Goal: Information Seeking & Learning: Learn about a topic

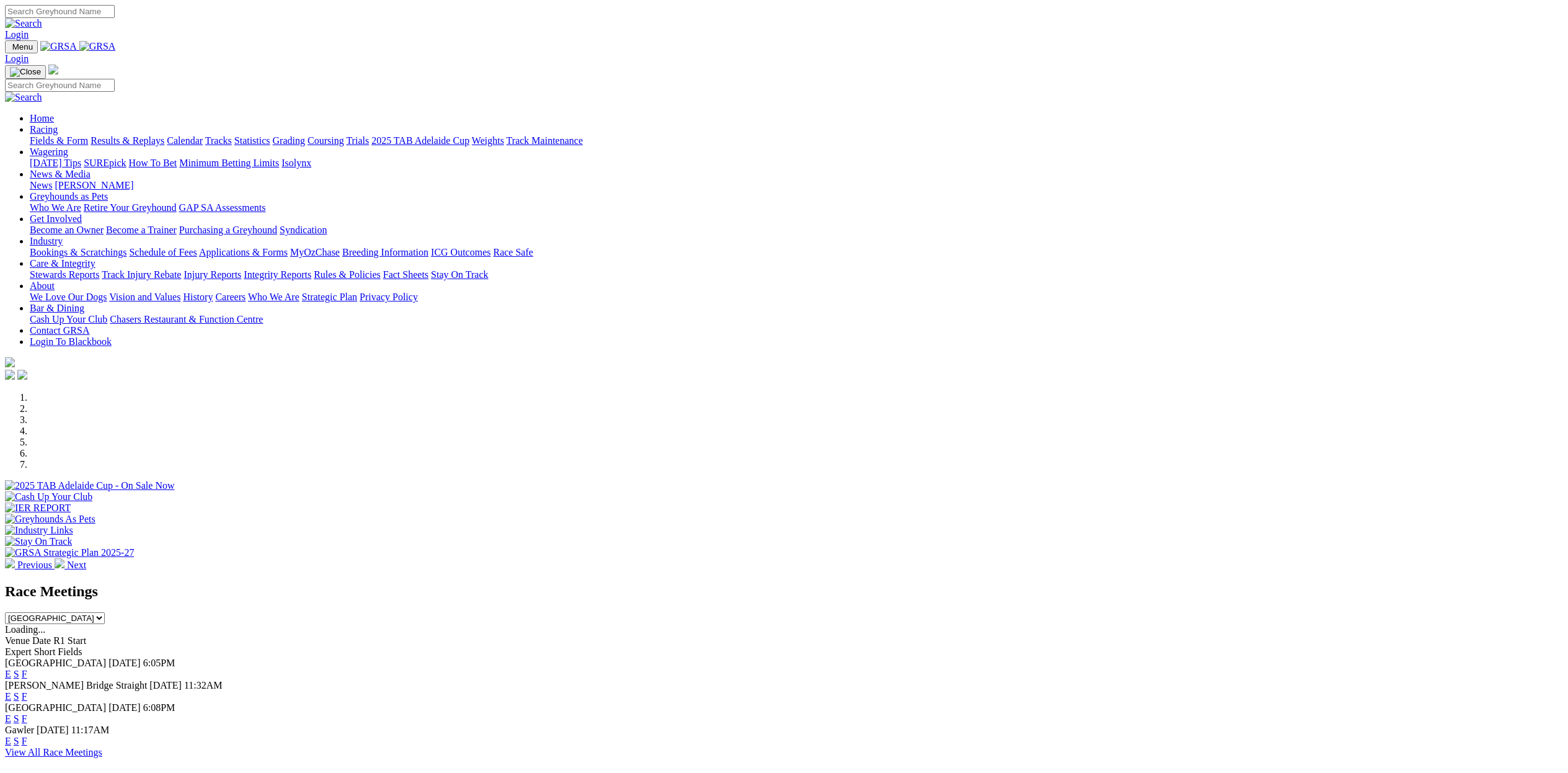
click at [105, 612] on select "South Australia New South Wales Northern Territory Queensland Tasmania Victoria…" at bounding box center [55, 618] width 100 height 12
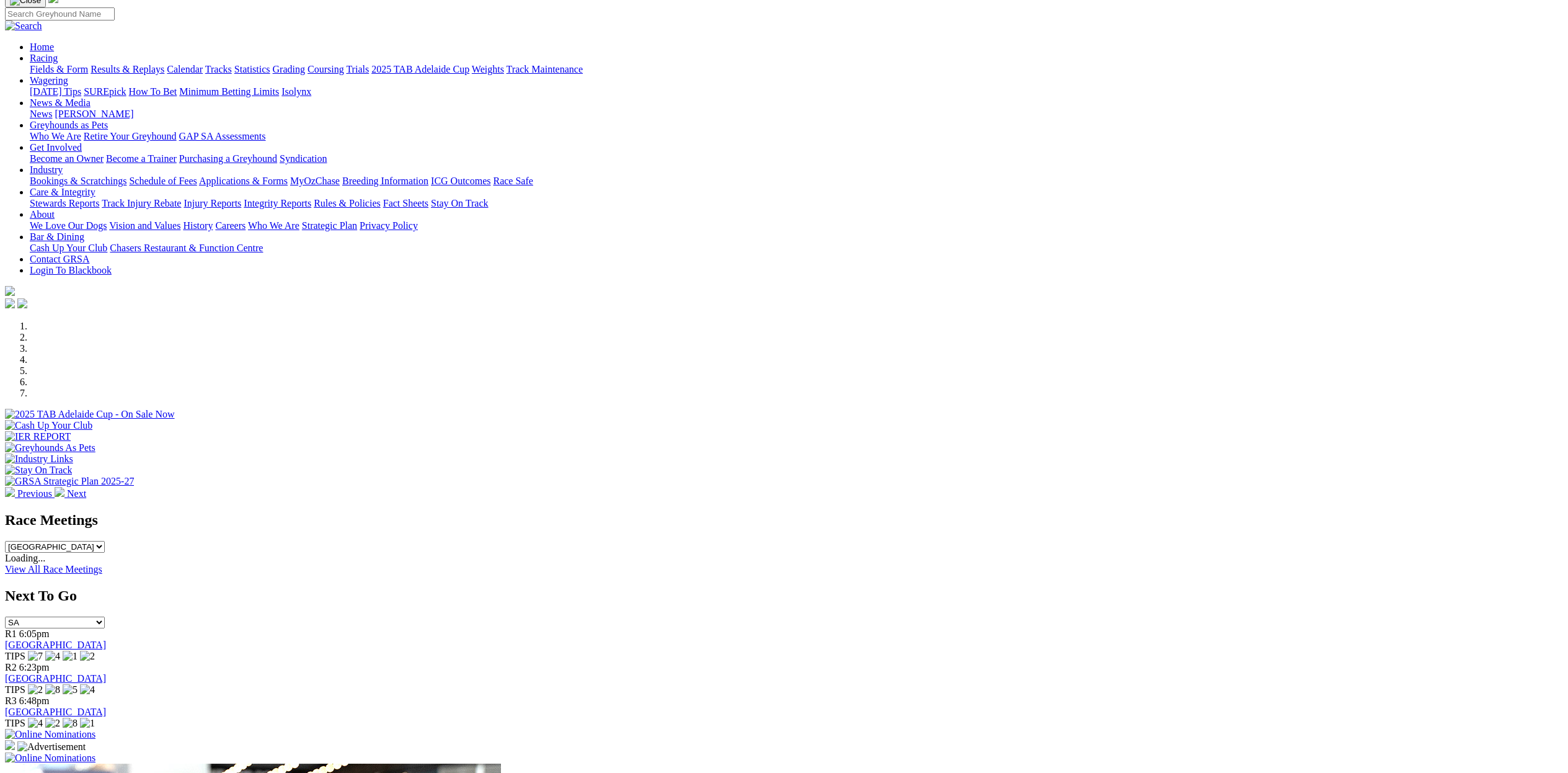
scroll to position [72, 0]
click at [105, 540] on select "South Australia New South Wales Northern Territory Queensland Tasmania Victoria…" at bounding box center [55, 546] width 100 height 12
select select "[GEOGRAPHIC_DATA]"
click at [105, 540] on select "South Australia New South Wales Northern Territory Queensland Tasmania Victoria…" at bounding box center [55, 546] width 100 height 12
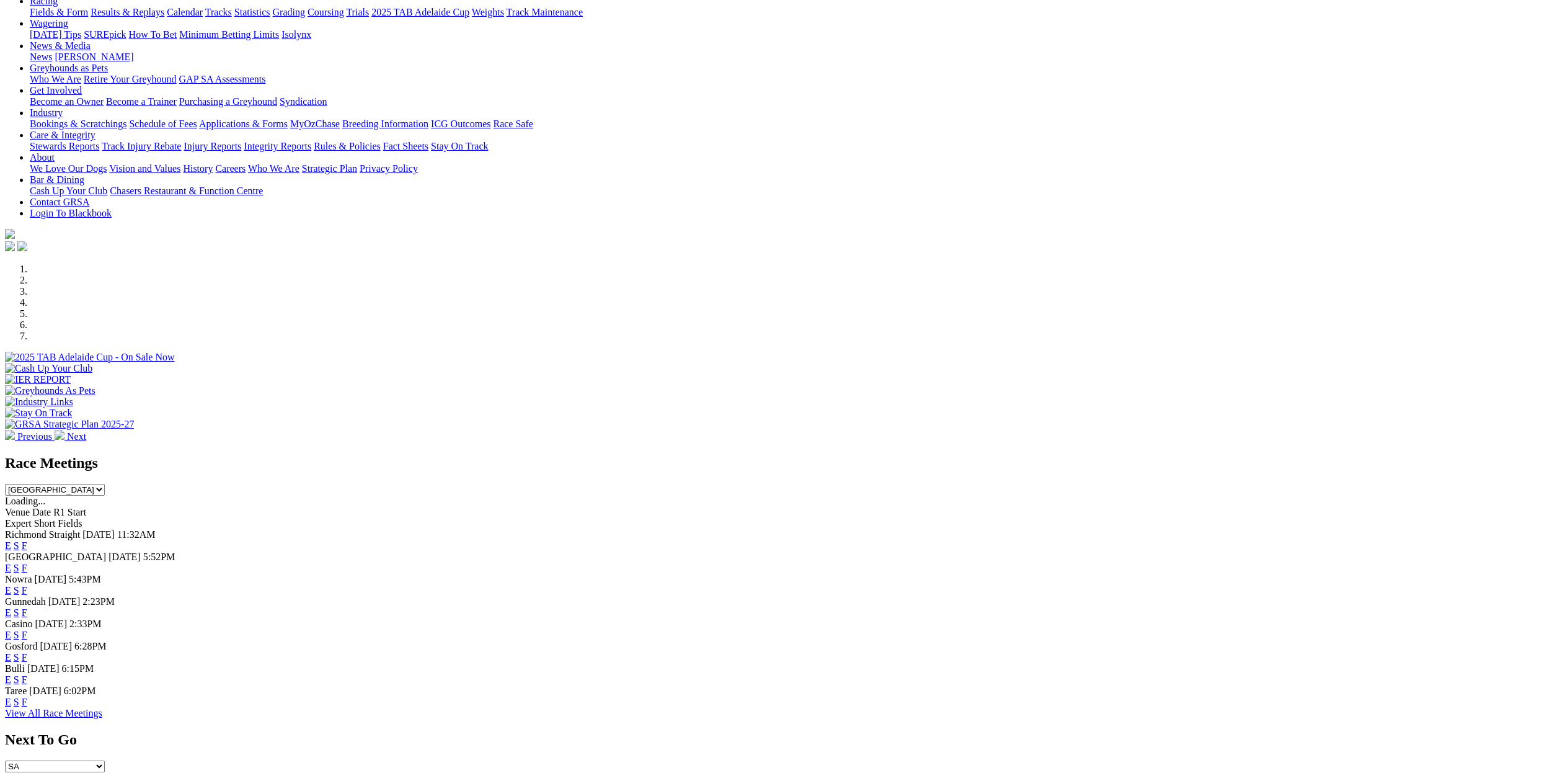
scroll to position [135, 0]
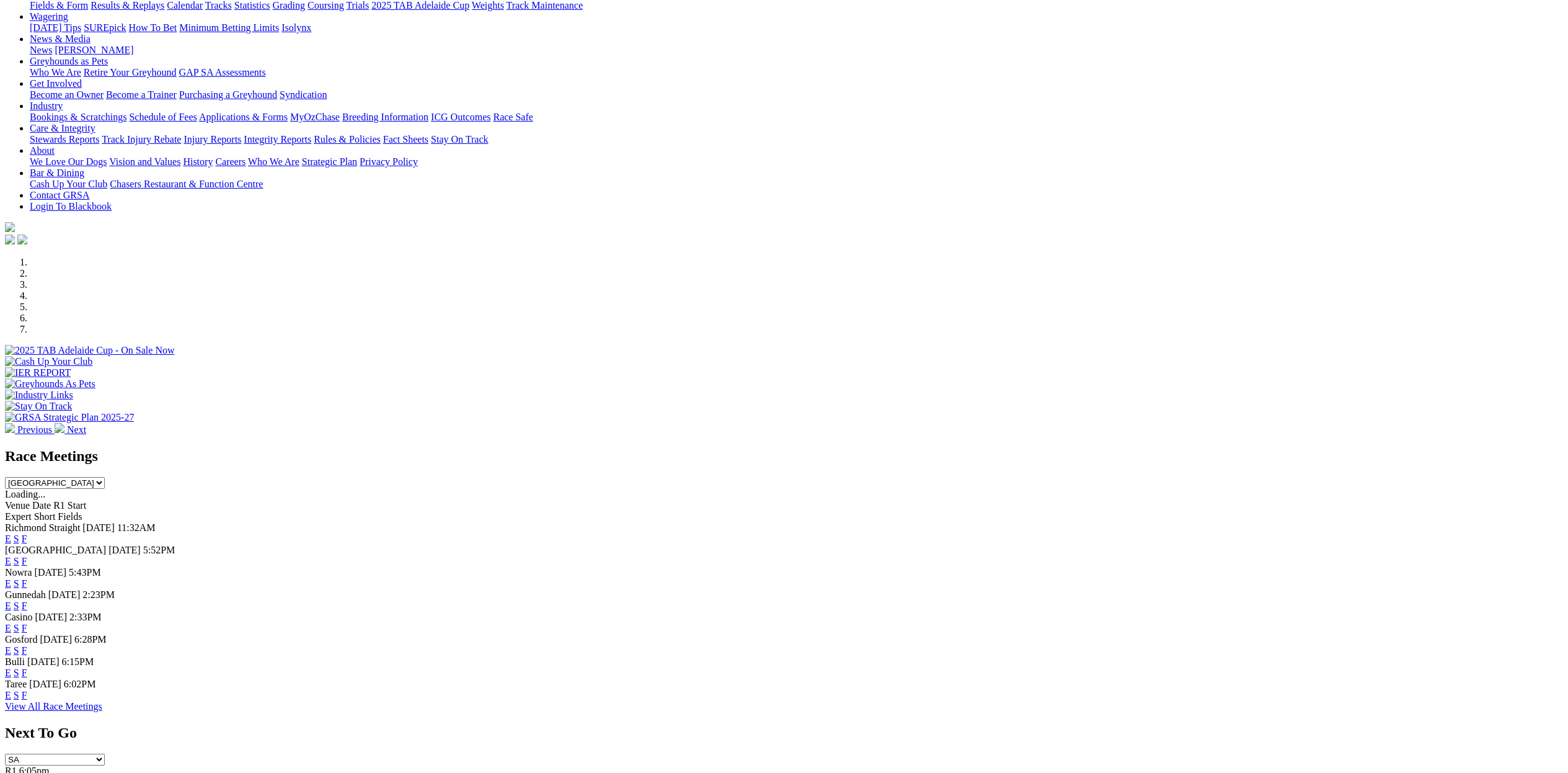
click at [11, 647] on link "E" at bounding box center [8, 650] width 6 height 11
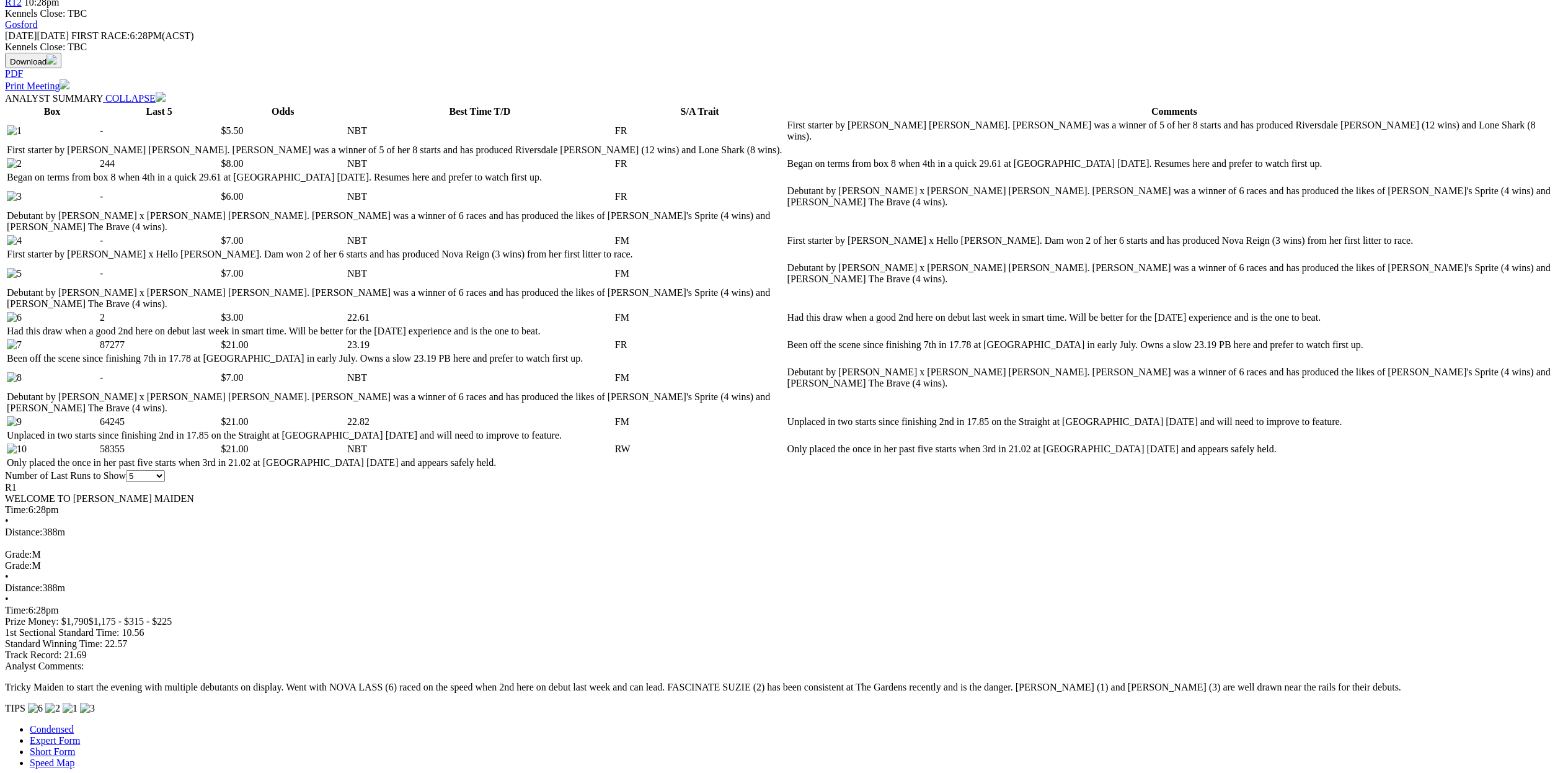
scroll to position [495, 0]
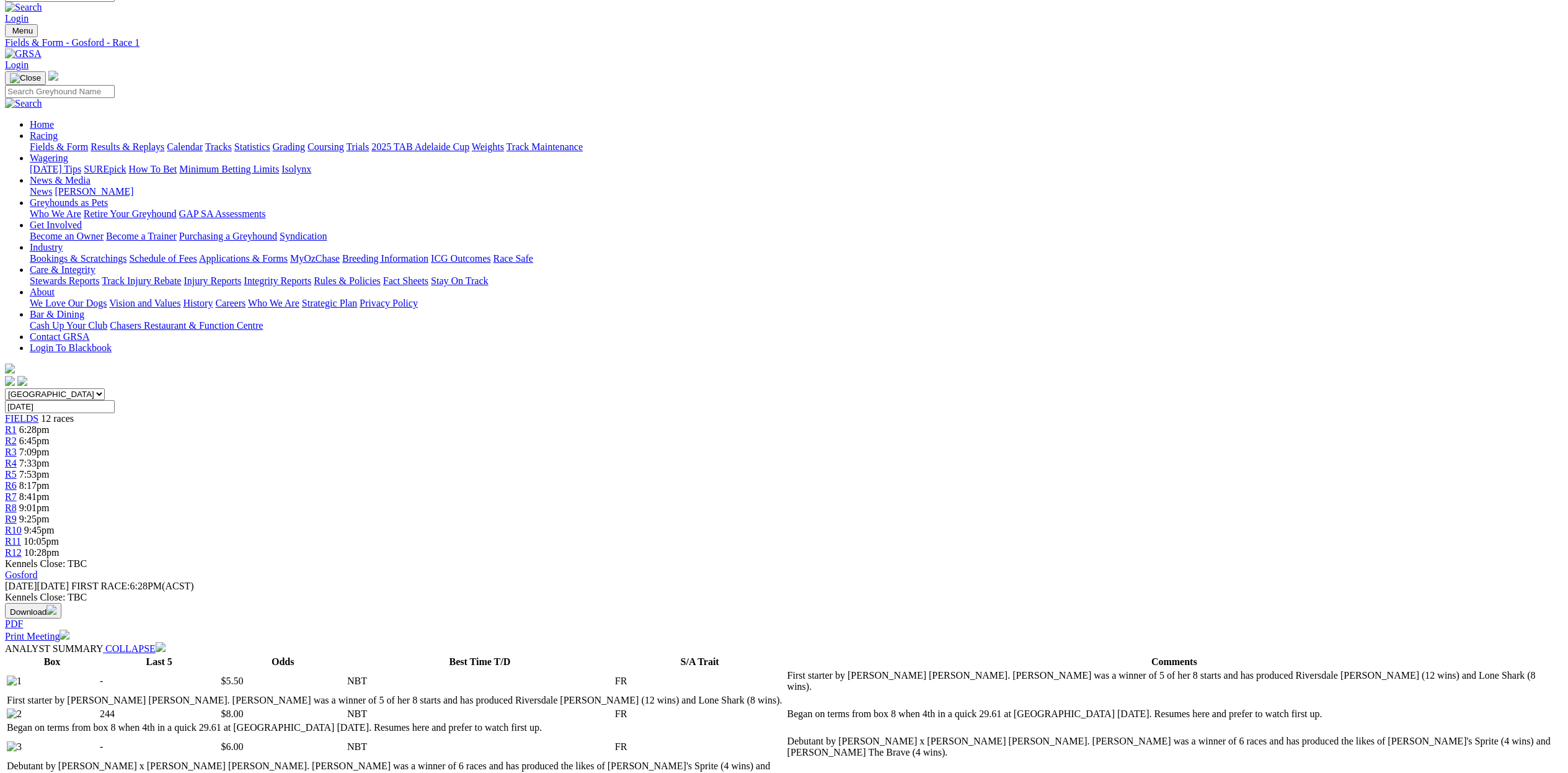
scroll to position [16, 0]
